Goal: Navigation & Orientation: Find specific page/section

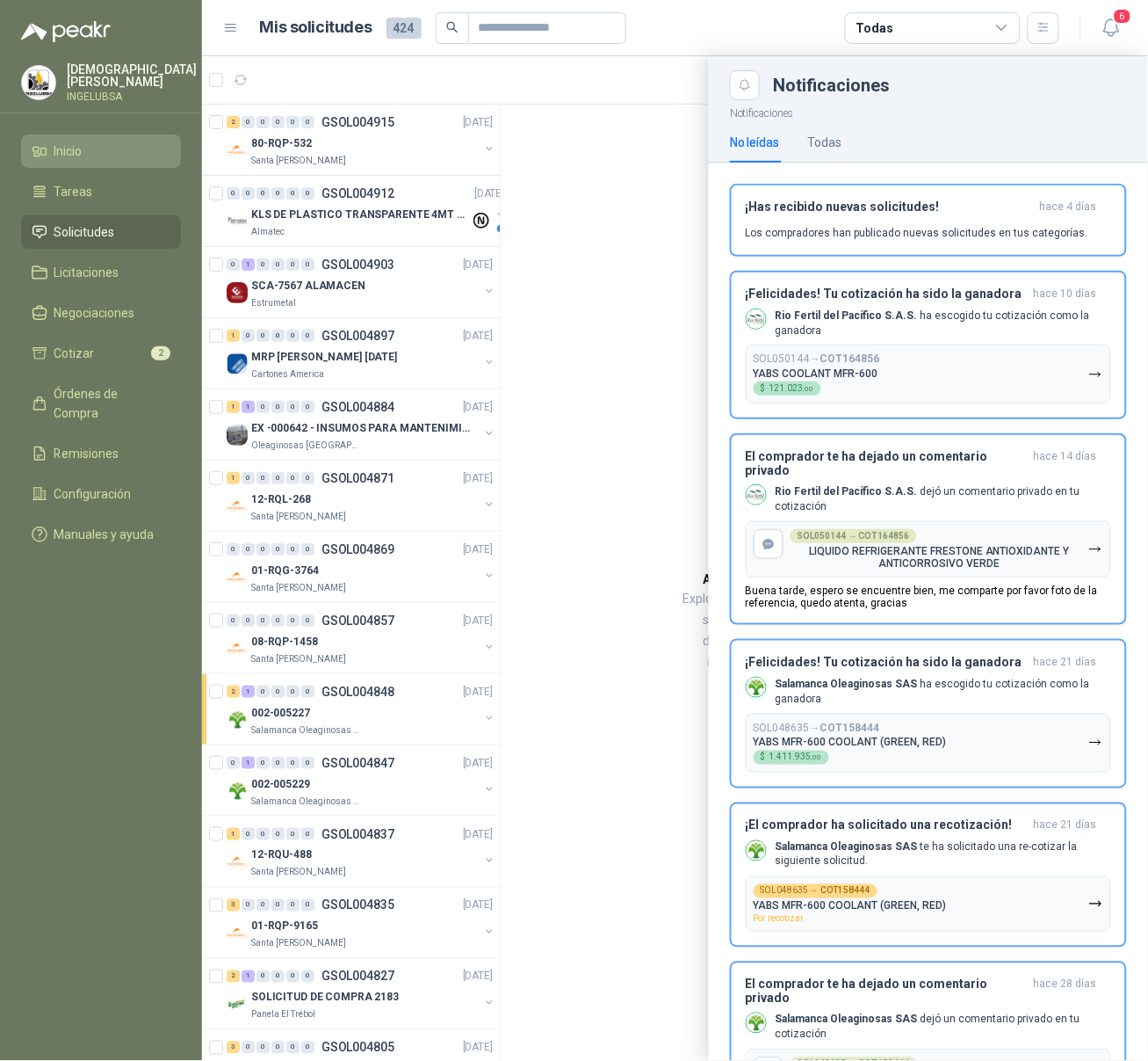
click at [81, 142] on span "Inicio" at bounding box center [69, 151] width 28 height 20
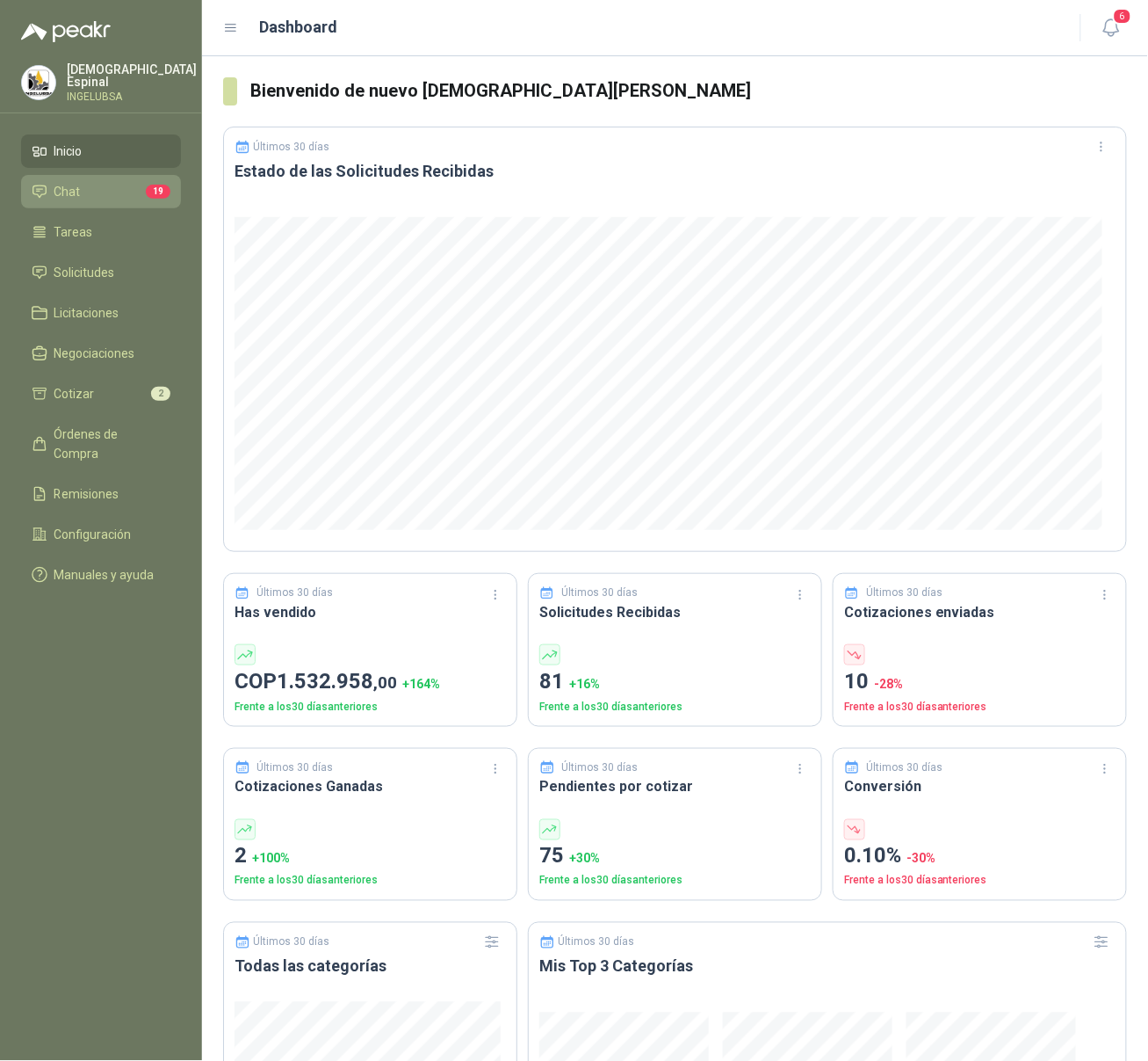
click at [85, 187] on li "Chat 19" at bounding box center [100, 191] width 139 height 20
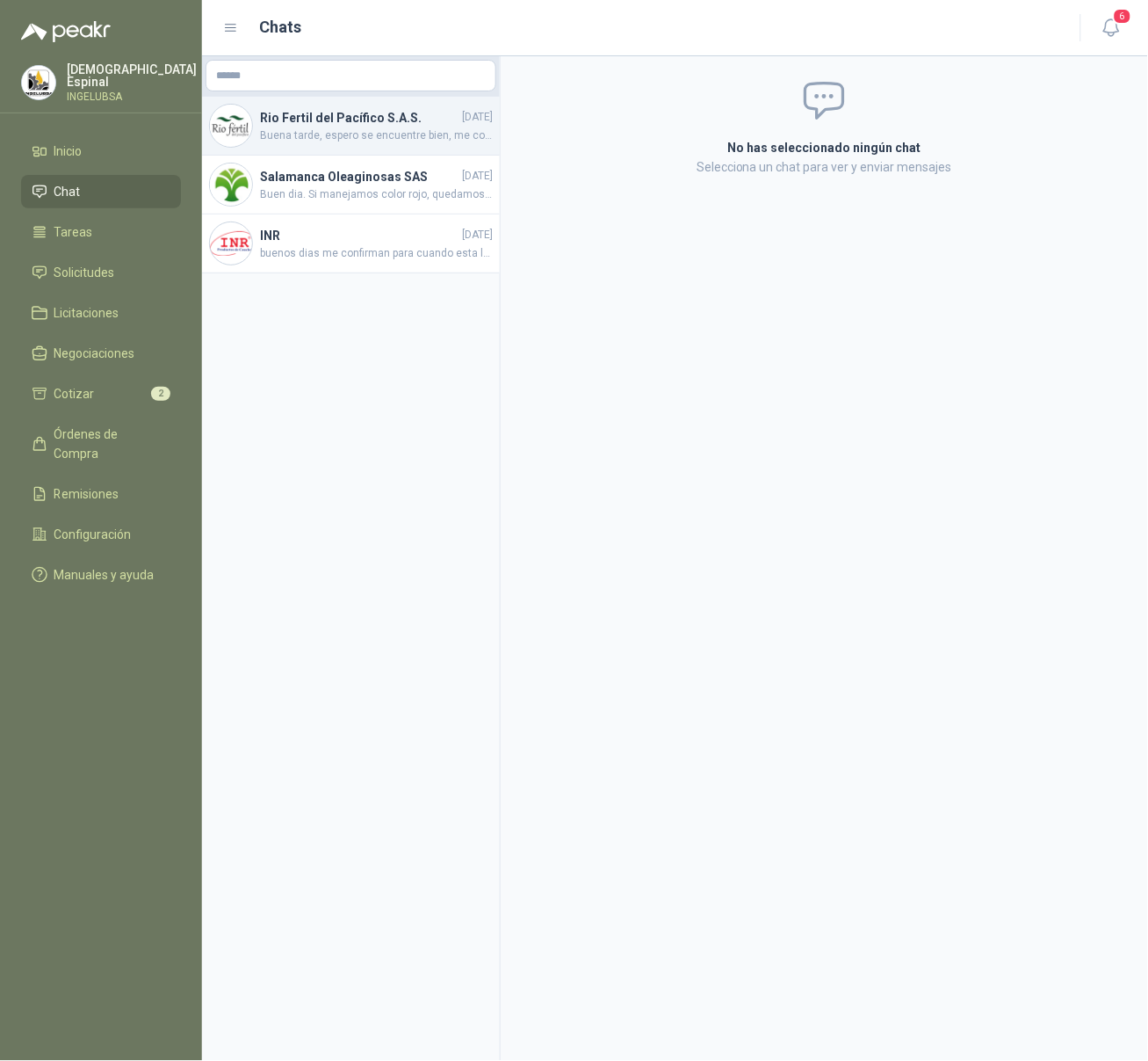
click at [414, 109] on h4 "Rio Fertil del Pacífico S.A.S." at bounding box center [359, 117] width 198 height 20
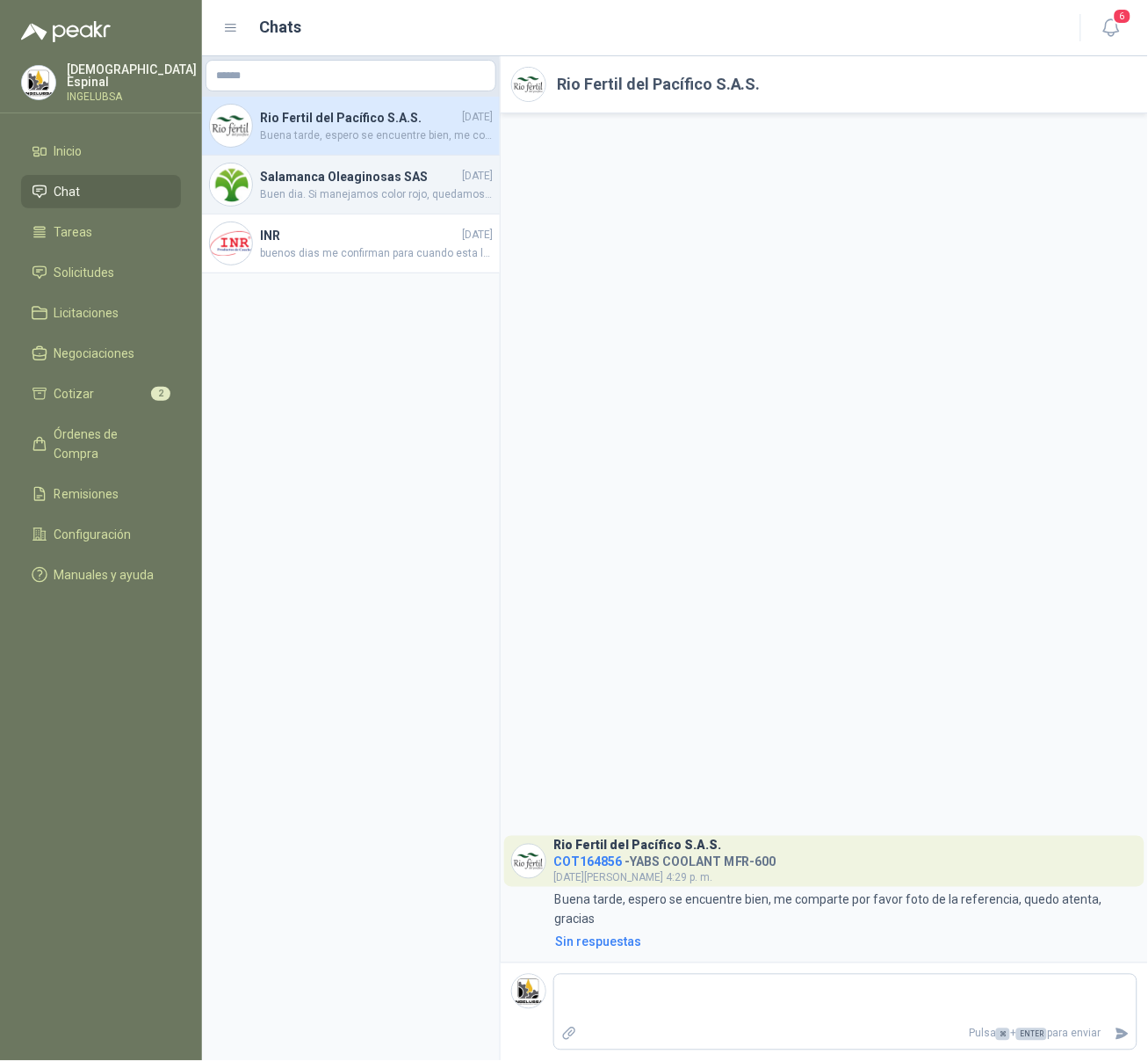
click at [392, 182] on h4 "Salamanca Oleaginosas SAS" at bounding box center [359, 176] width 198 height 20
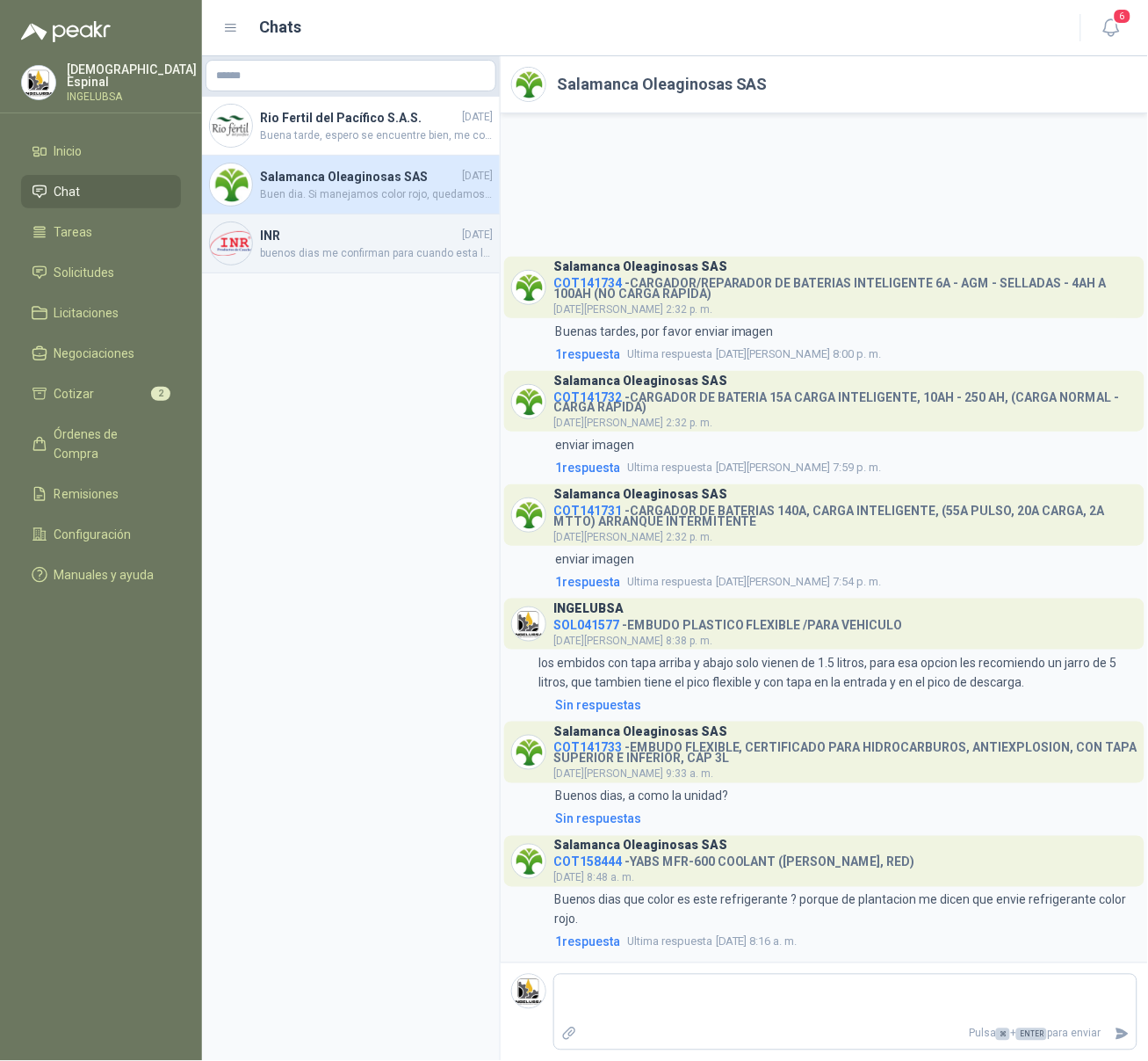
click at [353, 244] on h4 "INR" at bounding box center [359, 235] width 198 height 20
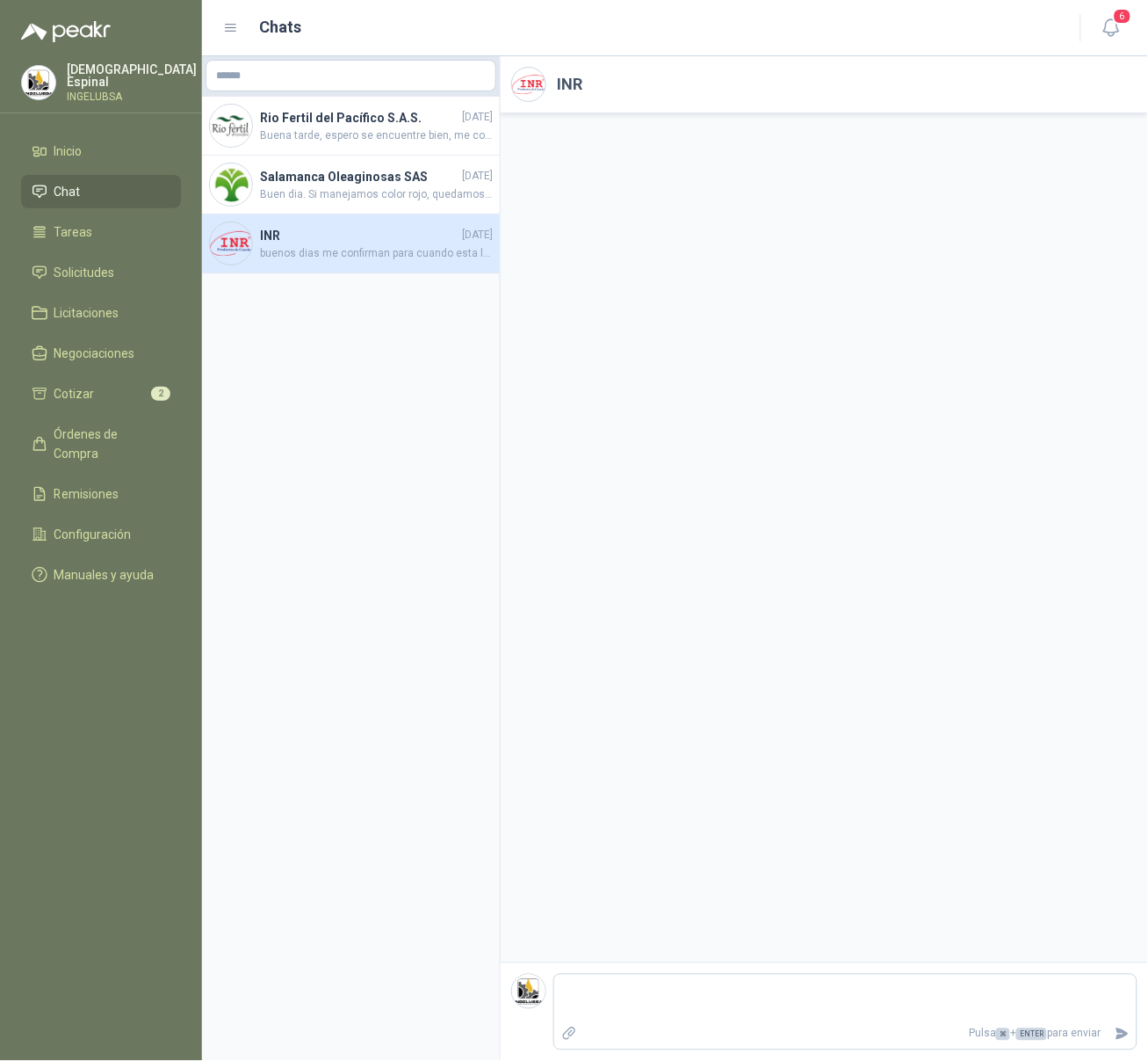
click at [433, 235] on h4 "INR" at bounding box center [359, 235] width 198 height 20
click at [450, 201] on span "Buen dia. Si manejamos color rojo, quedamos atentos a cualquier comentario e in…" at bounding box center [377, 195] width 233 height 17
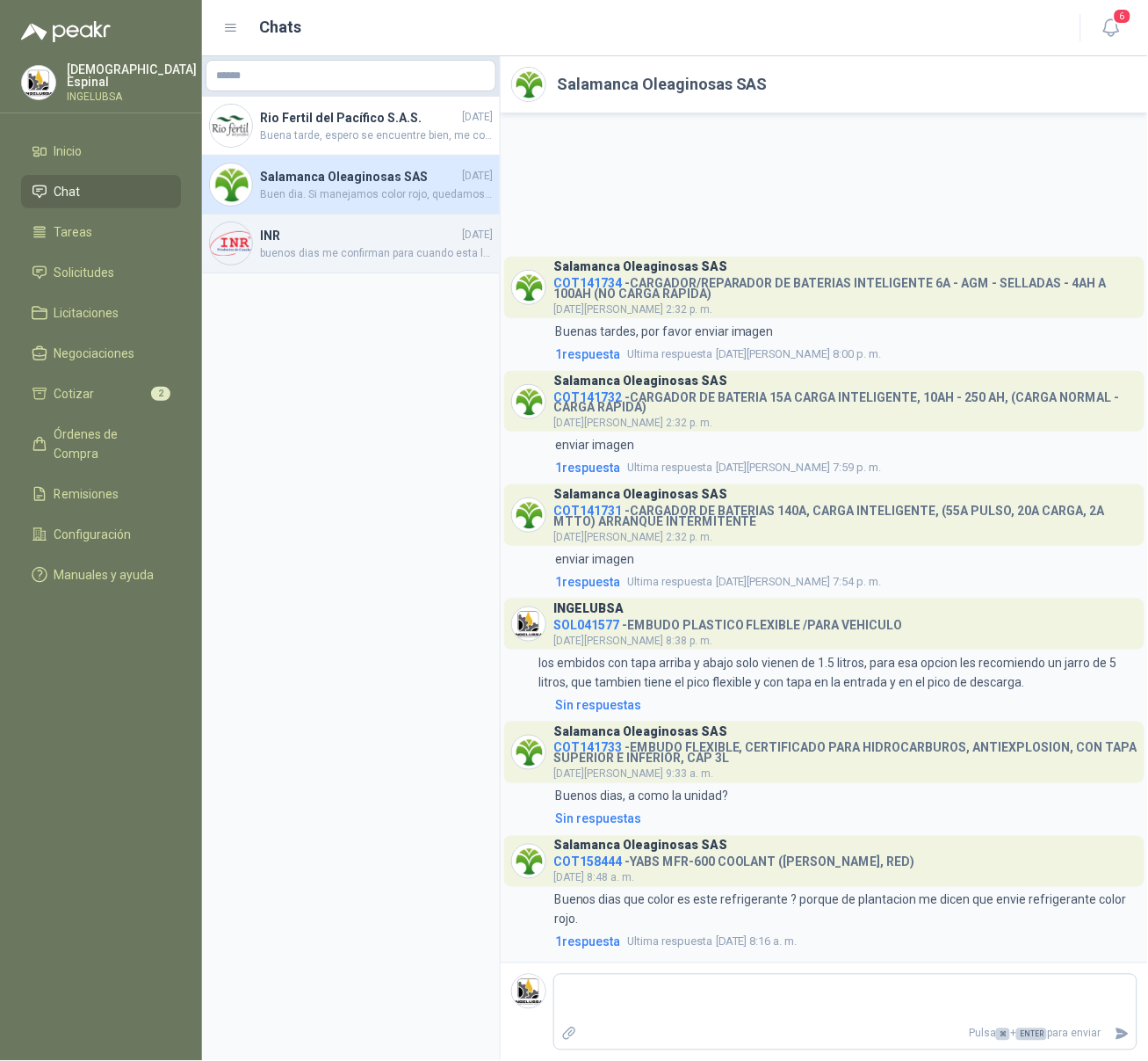
click at [429, 242] on h4 "INR" at bounding box center [359, 235] width 198 height 20
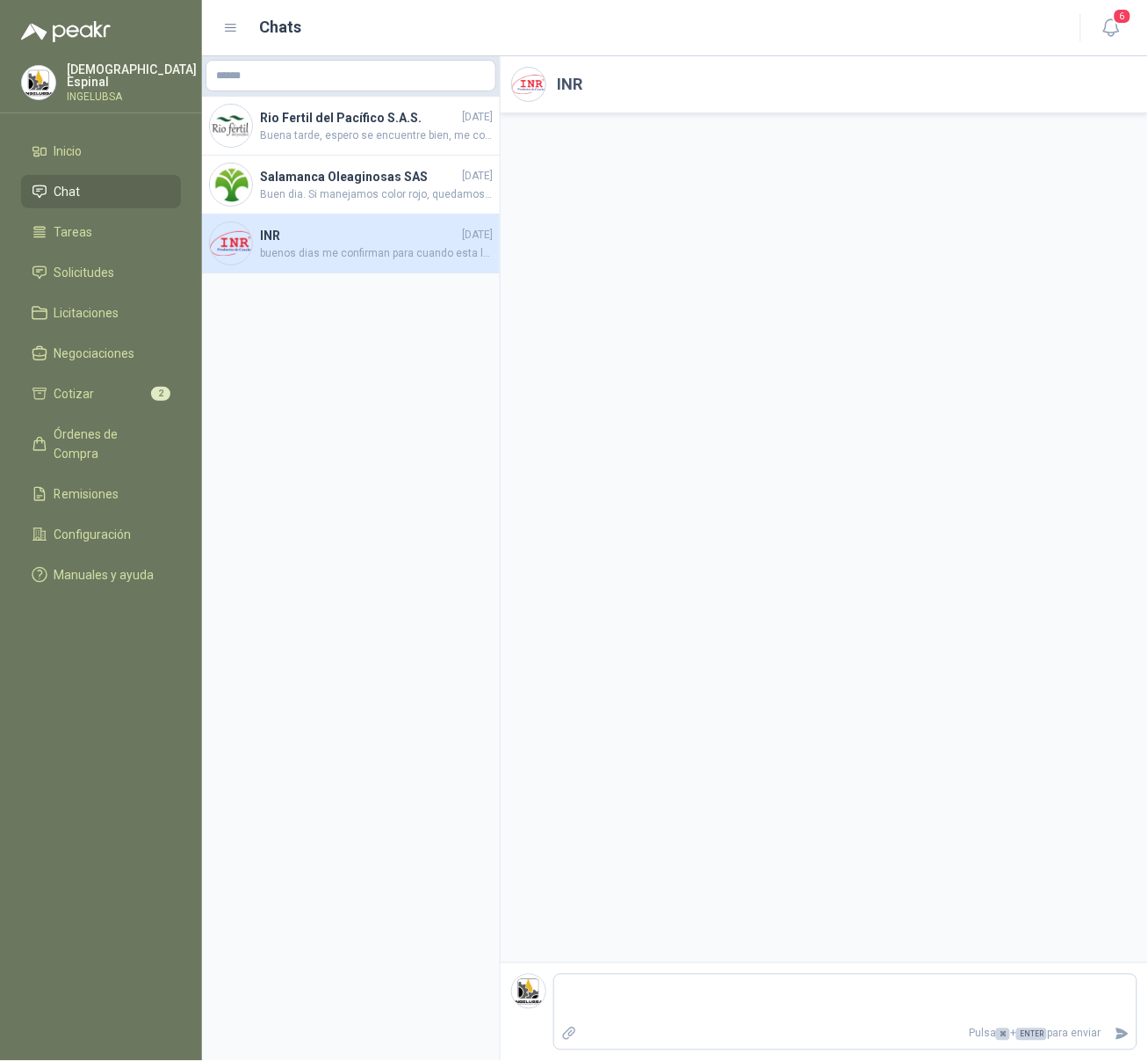
click at [725, 652] on div at bounding box center [824, 538] width 647 height 849
click at [391, 248] on span "buenos dias me confirman para cuando esta la entrega, ya paso el tiempo de entr…" at bounding box center [377, 253] width 233 height 17
click at [90, 387] on span "Cotizar" at bounding box center [74, 394] width 40 height 20
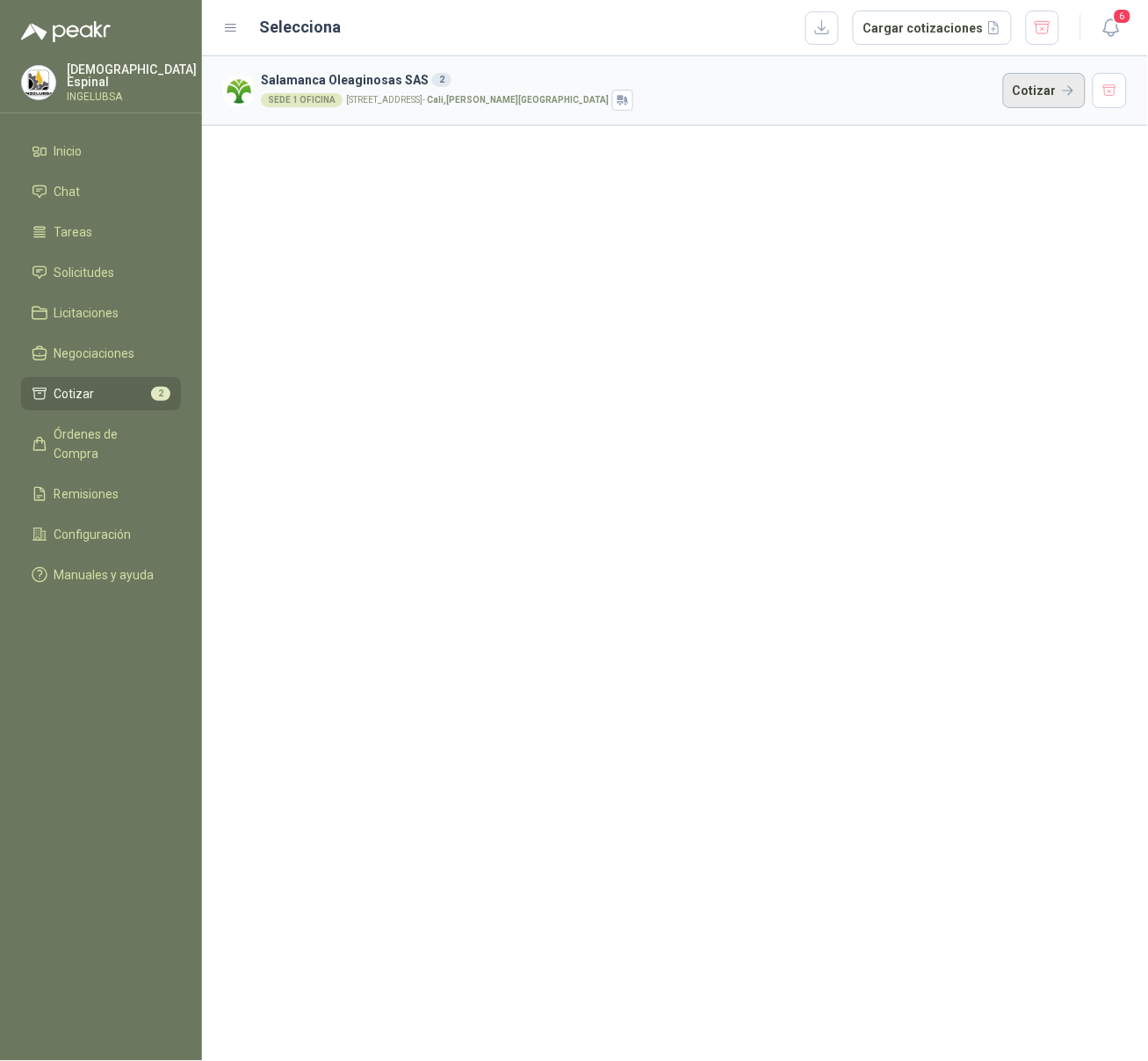
click at [1057, 83] on button "Cotizar" at bounding box center [1045, 90] width 83 height 35
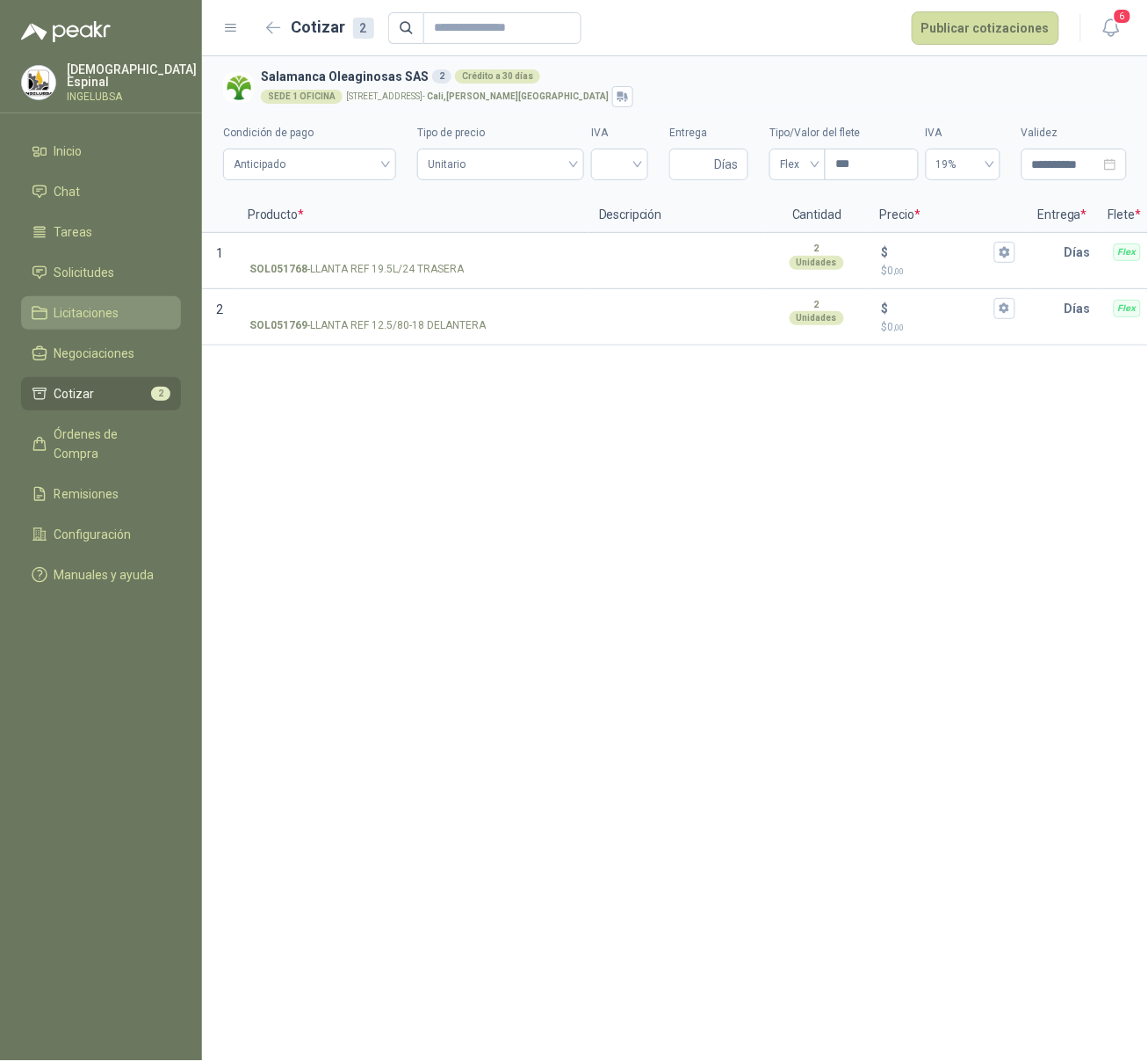
click at [80, 308] on span "Licitaciones" at bounding box center [87, 313] width 65 height 20
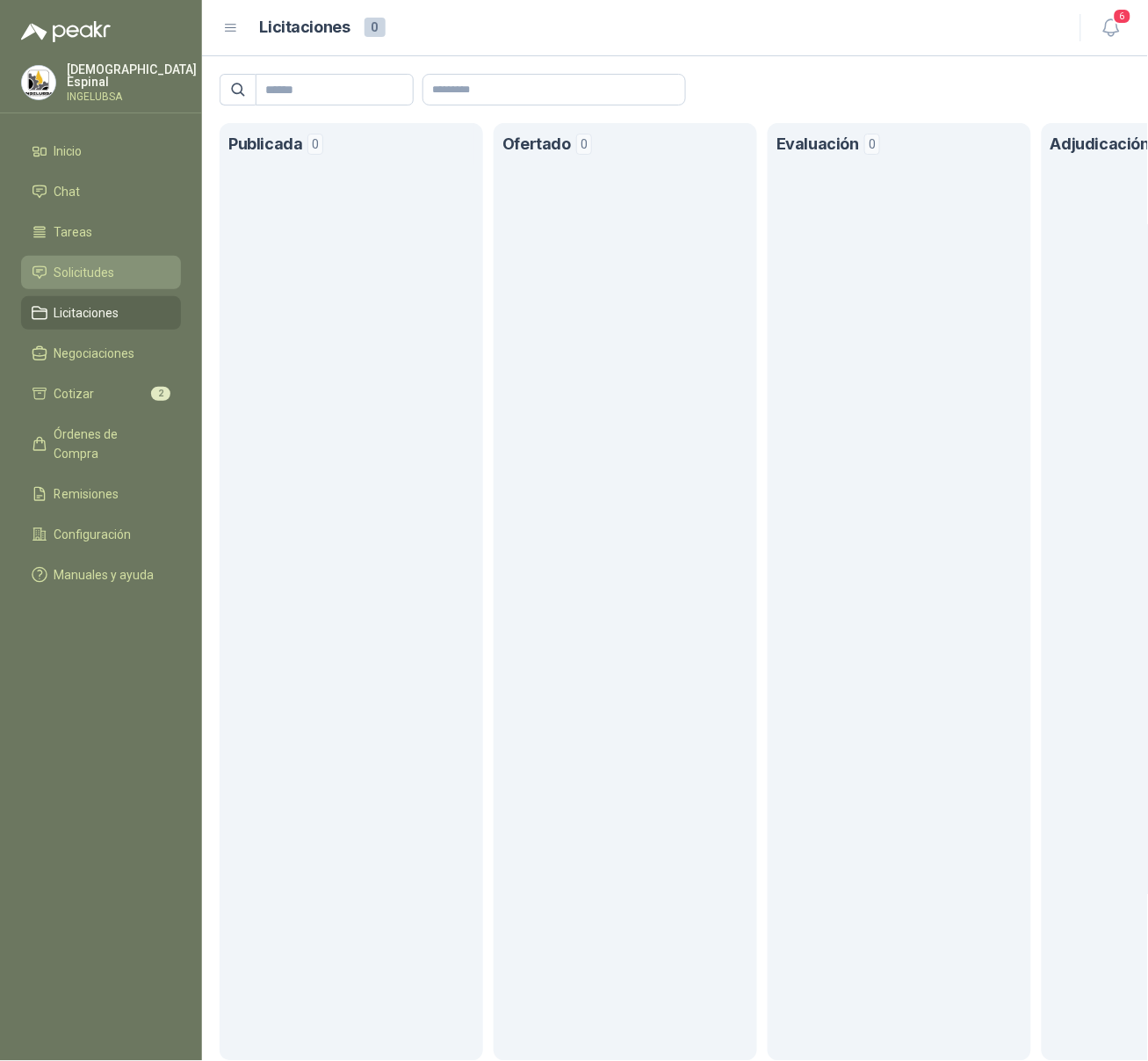
click at [95, 270] on span "Solicitudes" at bounding box center [85, 272] width 60 height 20
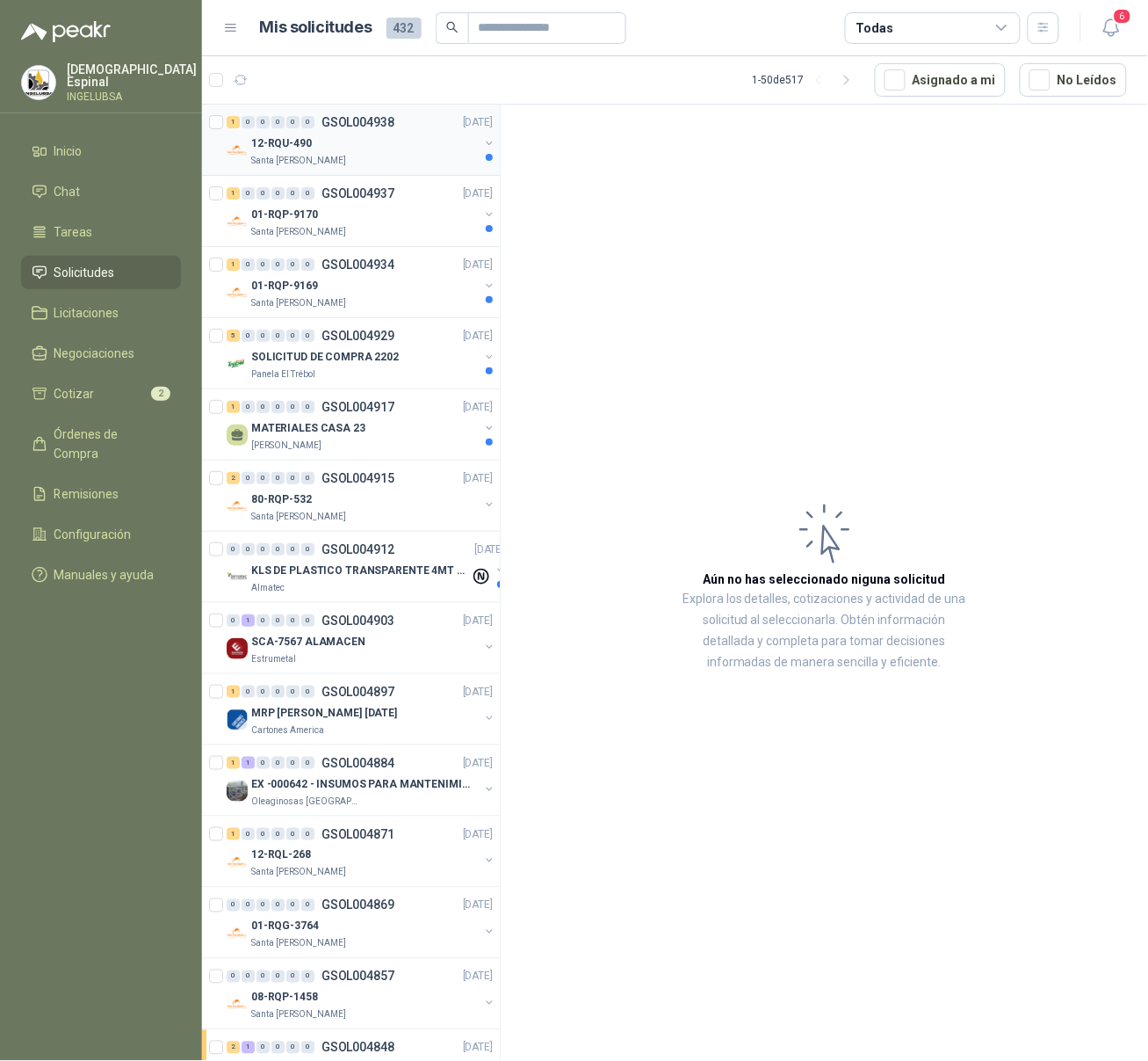
click at [346, 134] on div "12-RQU-490" at bounding box center [365, 143] width 228 height 21
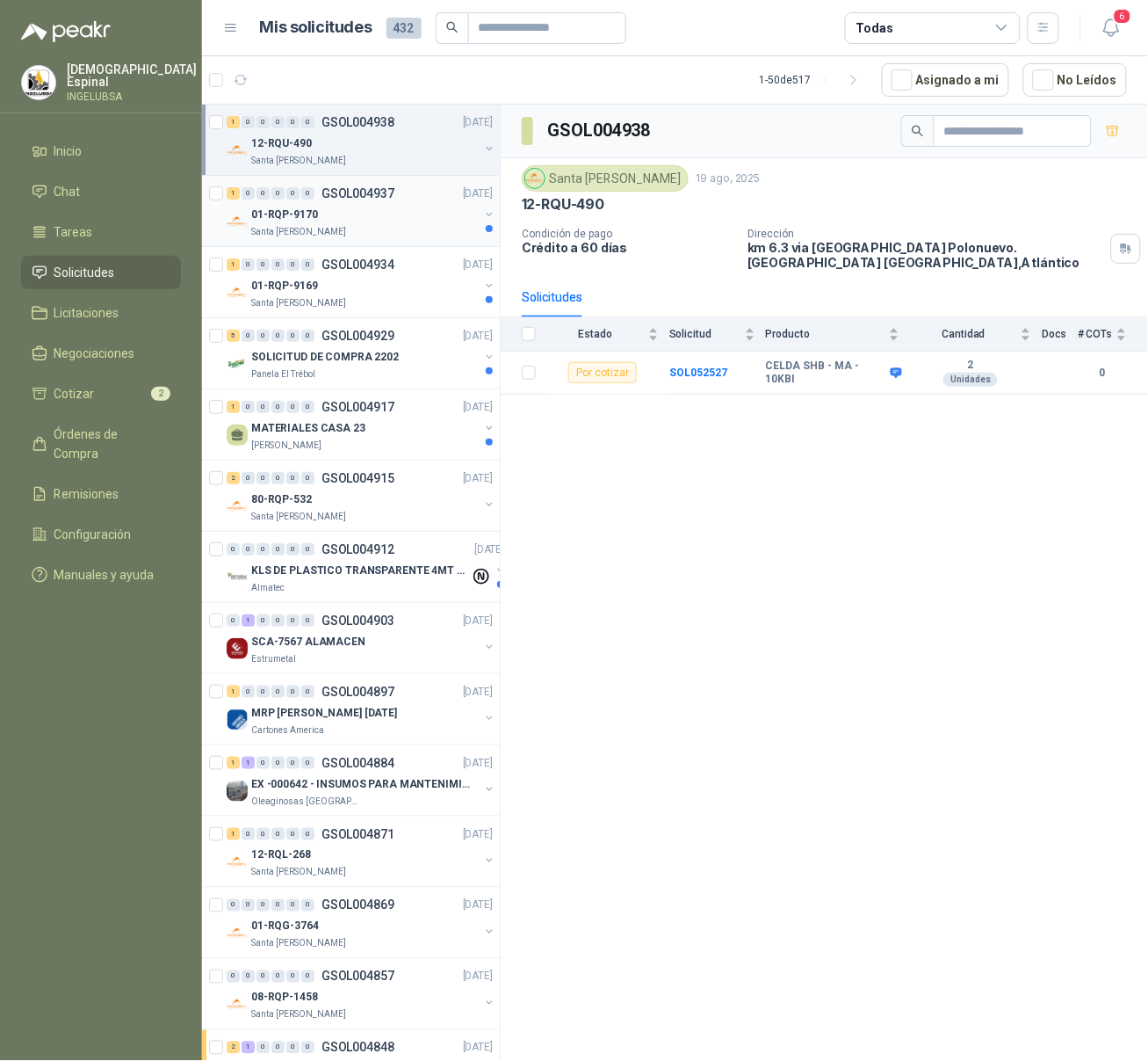
click at [334, 208] on div "01-RQP-9170" at bounding box center [365, 214] width 228 height 21
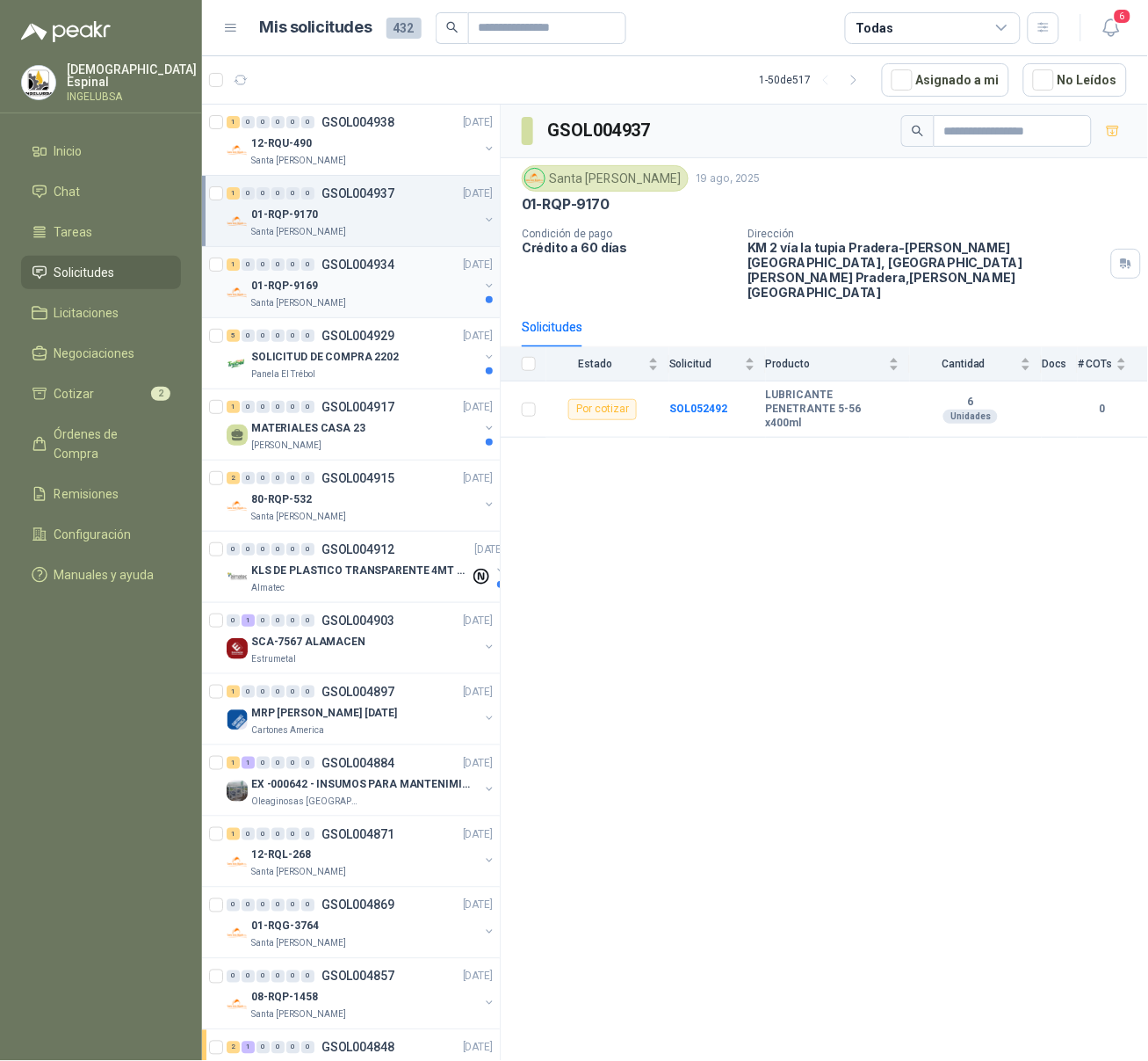
click at [345, 294] on div "01-RQP-9169" at bounding box center [365, 286] width 228 height 21
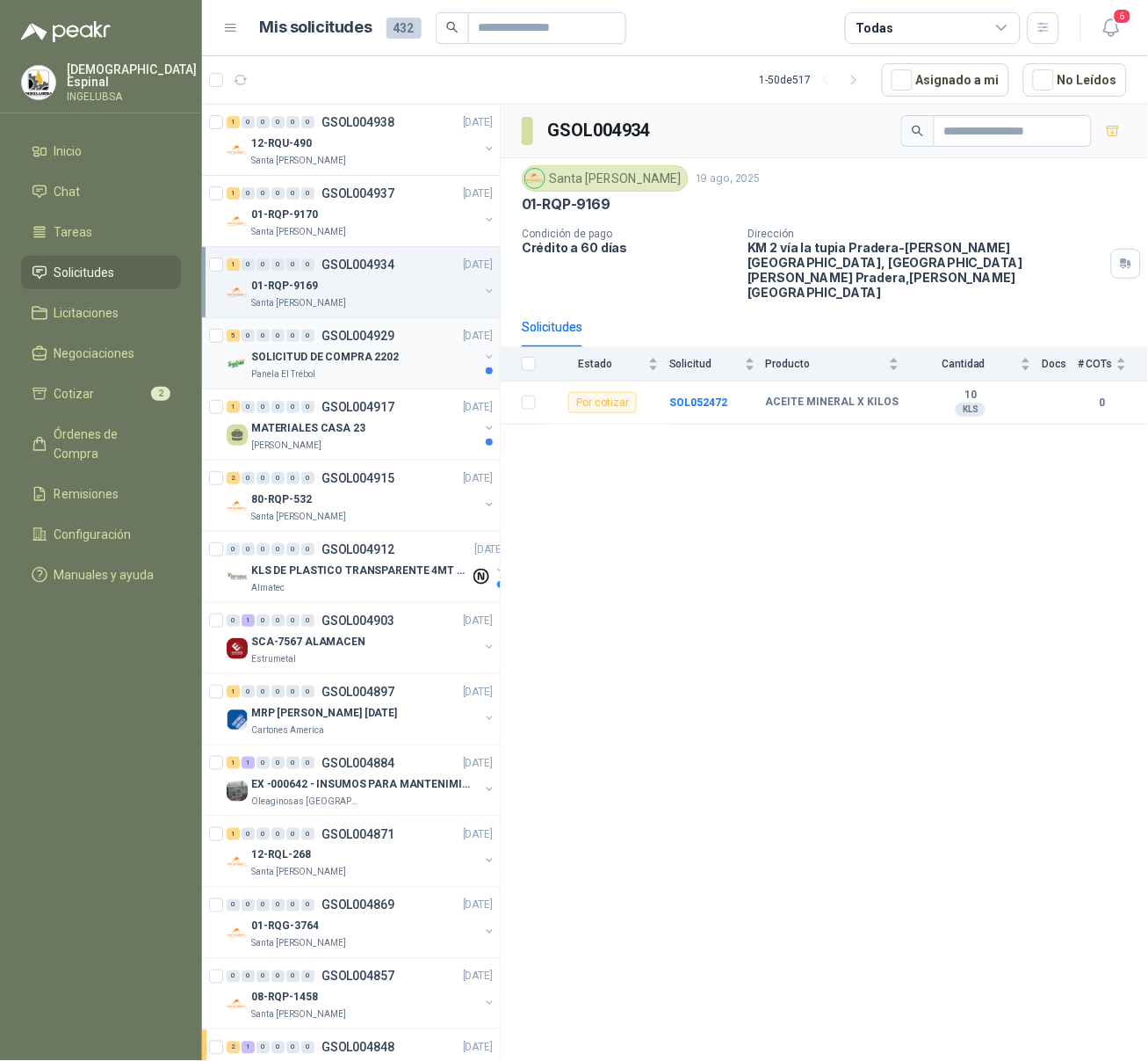
click at [369, 340] on p "GSOL004929" at bounding box center [358, 335] width 73 height 12
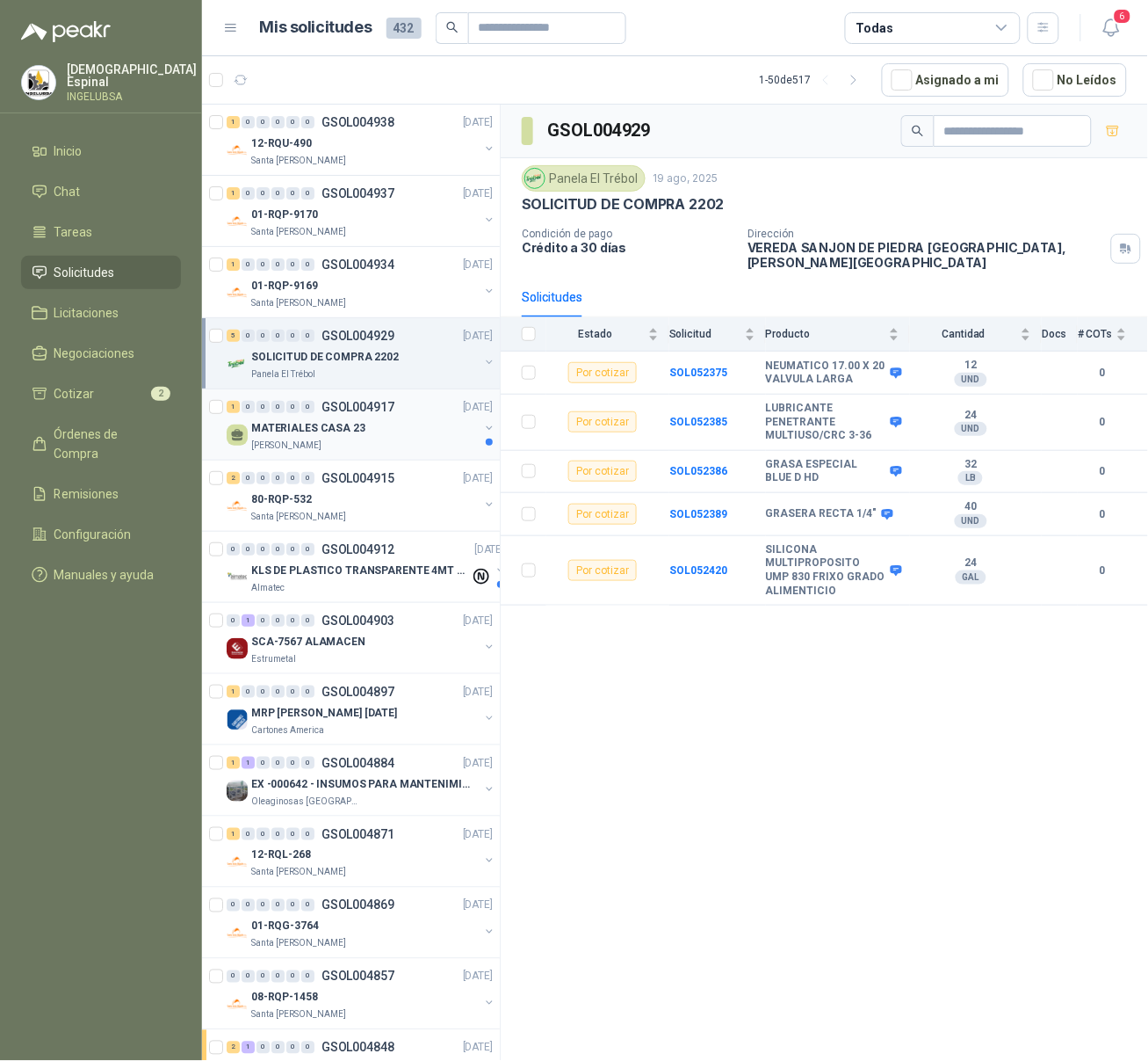
click at [375, 438] on div "[PERSON_NAME]" at bounding box center [365, 445] width 228 height 14
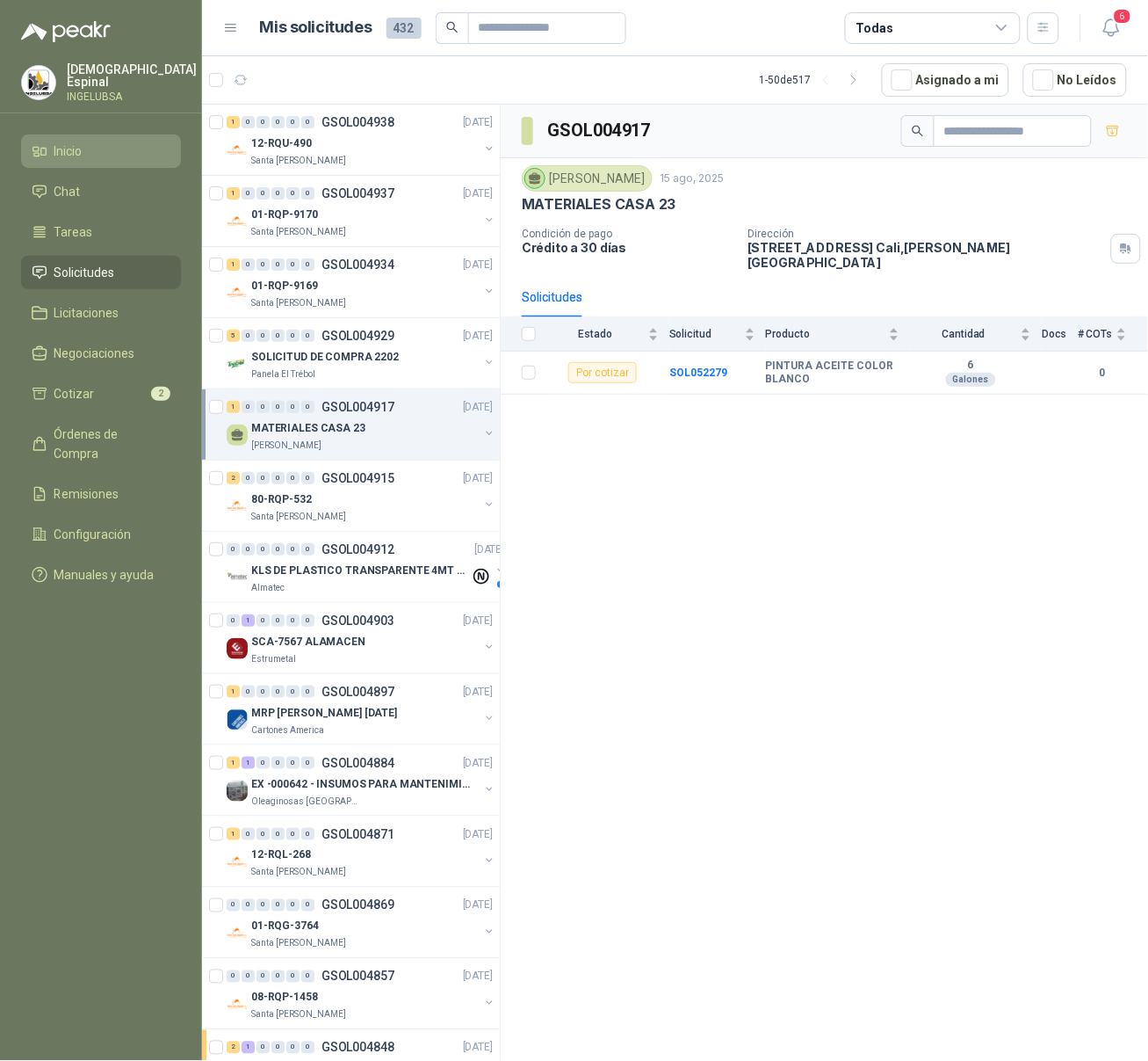
click at [128, 141] on li "Inicio" at bounding box center [100, 151] width 139 height 20
